Goal: Task Accomplishment & Management: Manage account settings

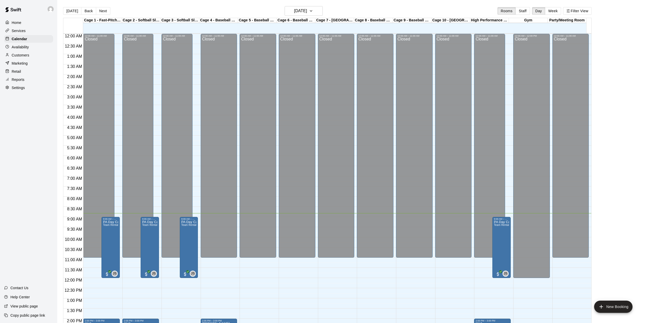
scroll to position [126, 0]
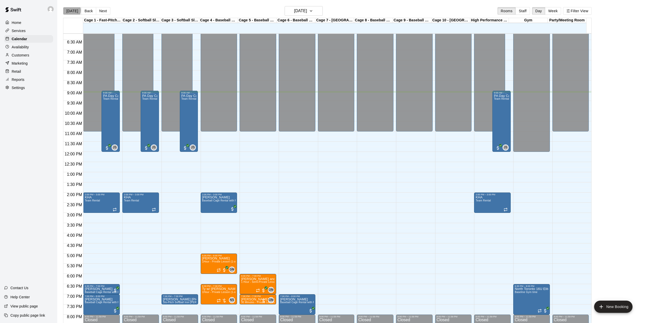
click at [72, 10] on button "[DATE]" at bounding box center [72, 11] width 18 height 8
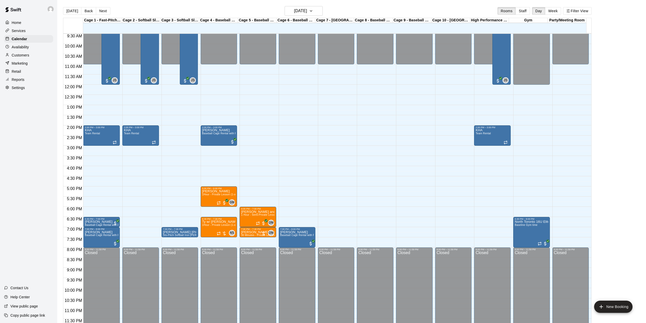
scroll to position [194, 0]
click at [307, 11] on h6 "[DATE]" at bounding box center [300, 10] width 13 height 7
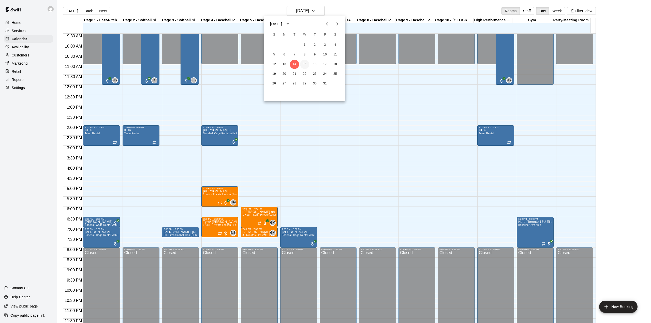
click at [303, 64] on button "15" at bounding box center [304, 64] width 9 height 9
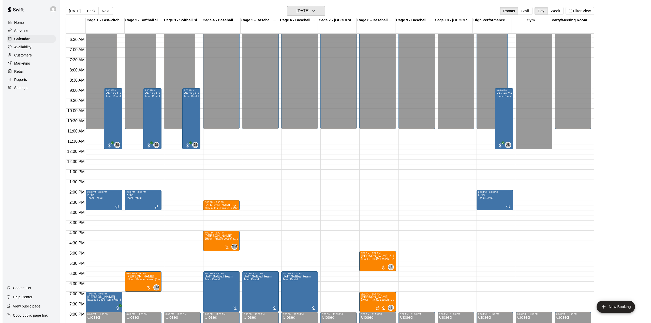
scroll to position [126, 0]
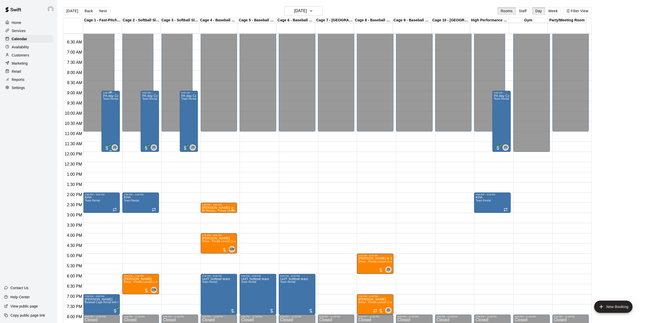
click at [108, 115] on div "PA day Camp Team Rental" at bounding box center [110, 255] width 15 height 323
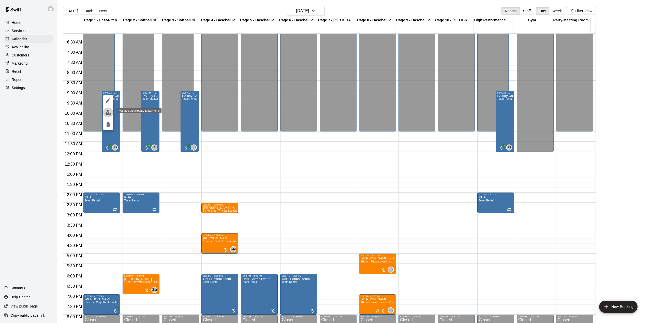
click at [108, 112] on img "edit" at bounding box center [108, 113] width 6 height 6
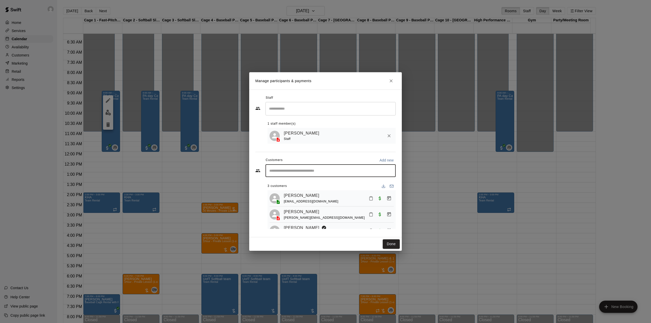
click at [293, 173] on input "Start typing to search customers..." at bounding box center [331, 170] width 126 height 5
drag, startPoint x: 293, startPoint y: 173, endPoint x: 279, endPoint y: 170, distance: 14.5
drag, startPoint x: 279, startPoint y: 170, endPoint x: 276, endPoint y: 169, distance: 3.1
click at [276, 169] on input "Start typing to search customers..." at bounding box center [331, 170] width 126 height 5
paste input "**********"
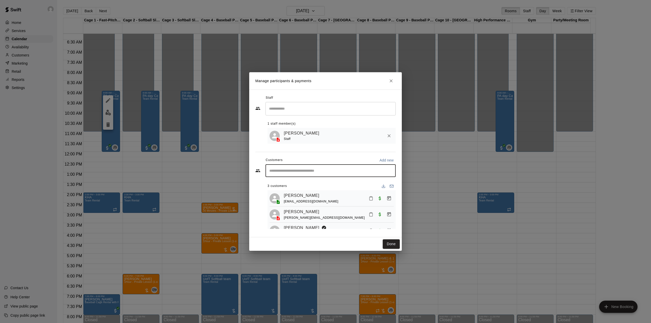
type input "**********"
click at [290, 186] on div "[PERSON_NAME] [EMAIL_ADDRESS][DOMAIN_NAME]" at bounding box center [307, 185] width 55 height 11
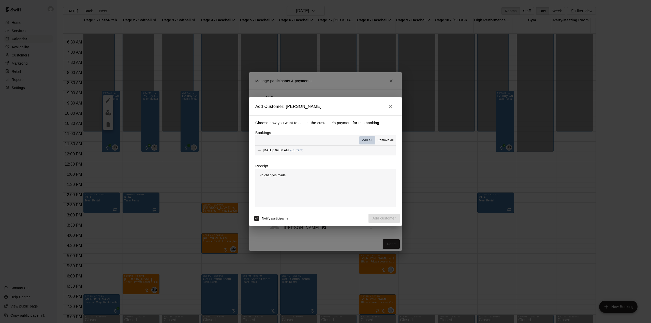
click at [365, 141] on span "Add all" at bounding box center [367, 140] width 10 height 5
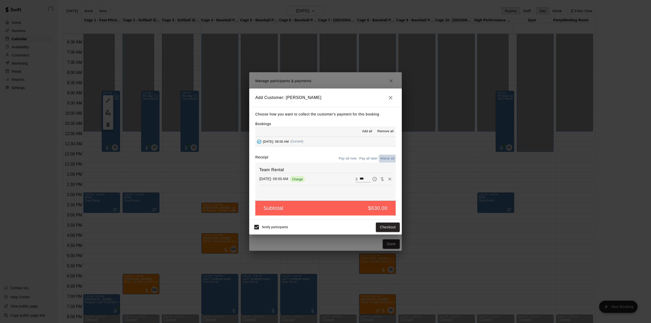
click at [383, 158] on button "Waive all" at bounding box center [387, 159] width 17 height 8
type input "*"
click at [378, 226] on button "Add customer" at bounding box center [384, 227] width 31 height 9
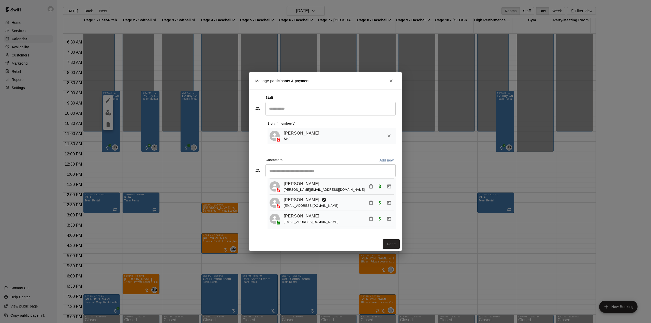
scroll to position [0, 0]
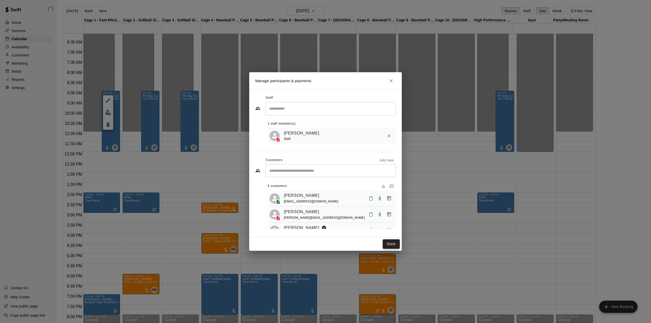
click at [387, 245] on button "Done" at bounding box center [391, 243] width 17 height 9
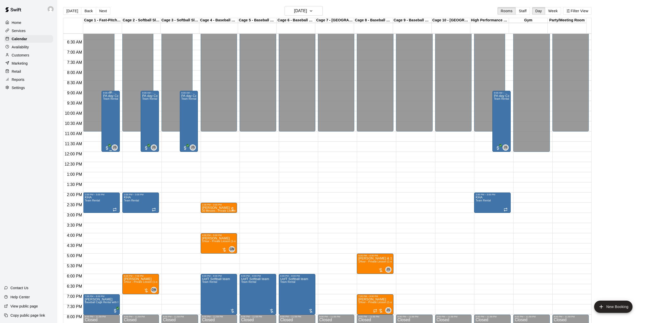
click at [109, 114] on div "PA day Camp Team Rental" at bounding box center [110, 255] width 15 height 323
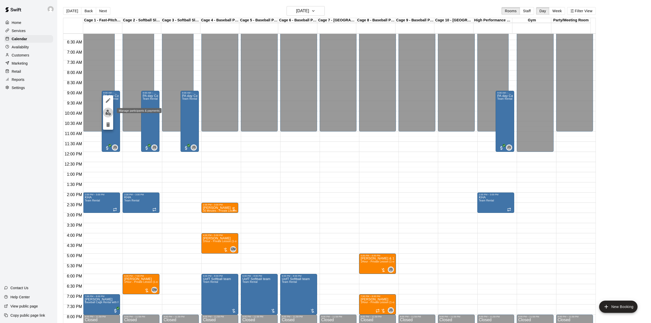
click at [105, 110] on img "edit" at bounding box center [108, 113] width 6 height 6
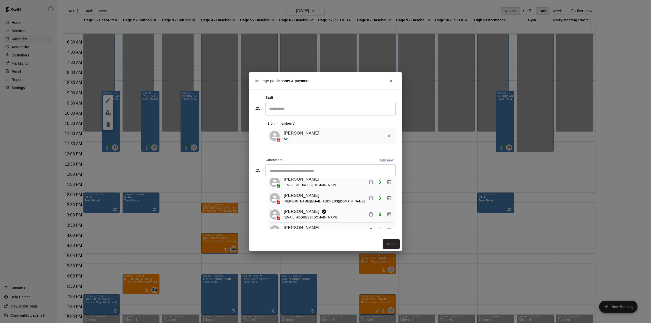
scroll to position [31, 0]
click at [393, 245] on button "Done" at bounding box center [391, 243] width 17 height 9
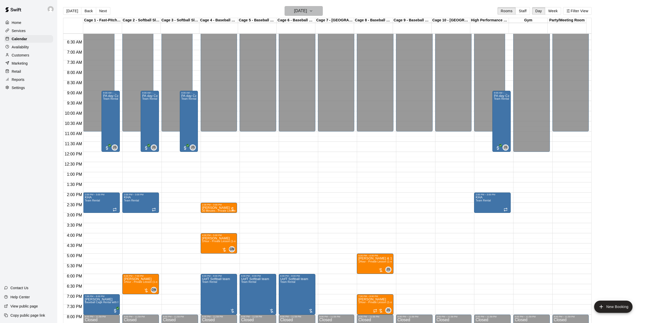
click at [301, 12] on h6 "[DATE]" at bounding box center [300, 10] width 13 height 7
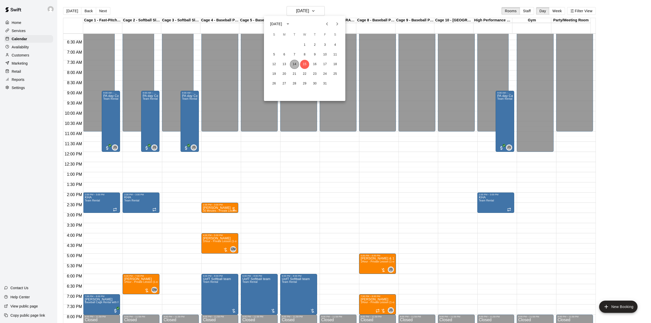
click at [294, 65] on button "14" at bounding box center [294, 64] width 9 height 9
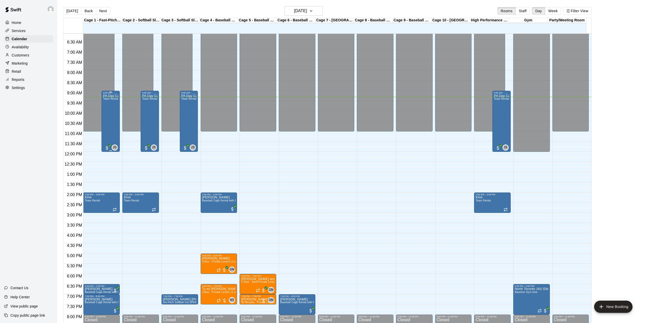
click at [108, 117] on div "PA Day Camp Team Rental" at bounding box center [110, 255] width 15 height 323
